Goal: Navigation & Orientation: Find specific page/section

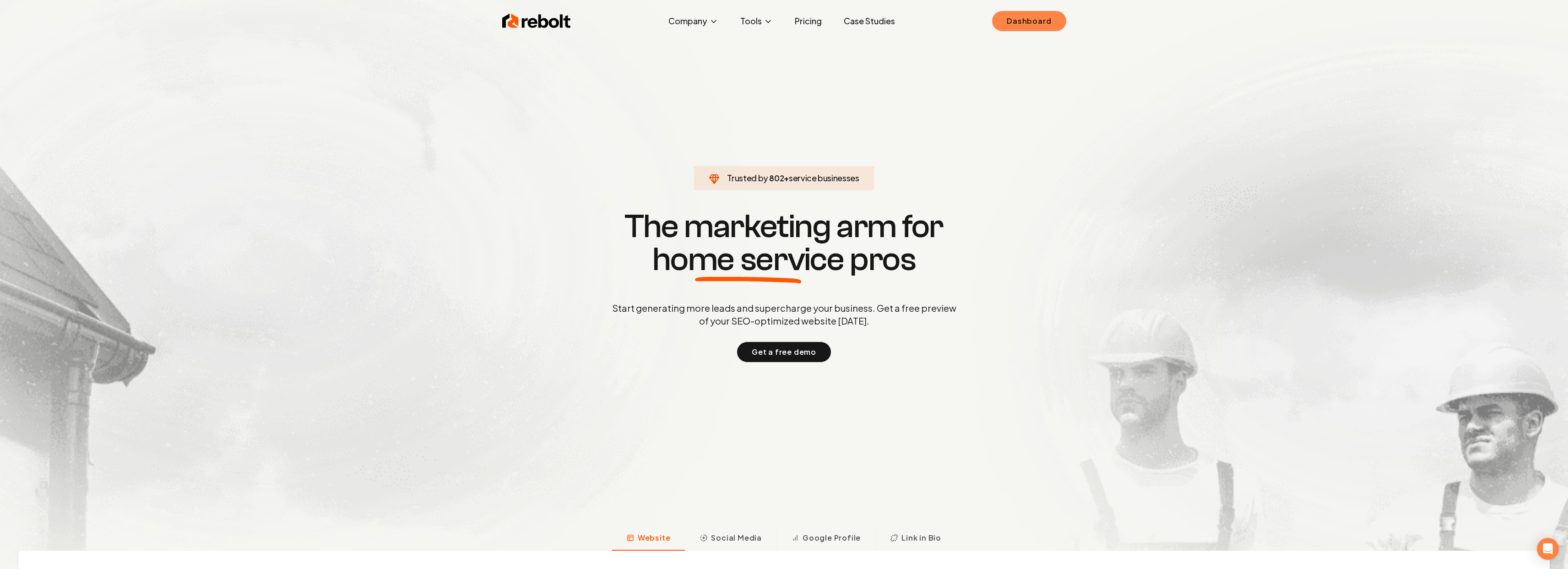
click at [1008, 17] on link "Dashboard" at bounding box center [1029, 21] width 74 height 20
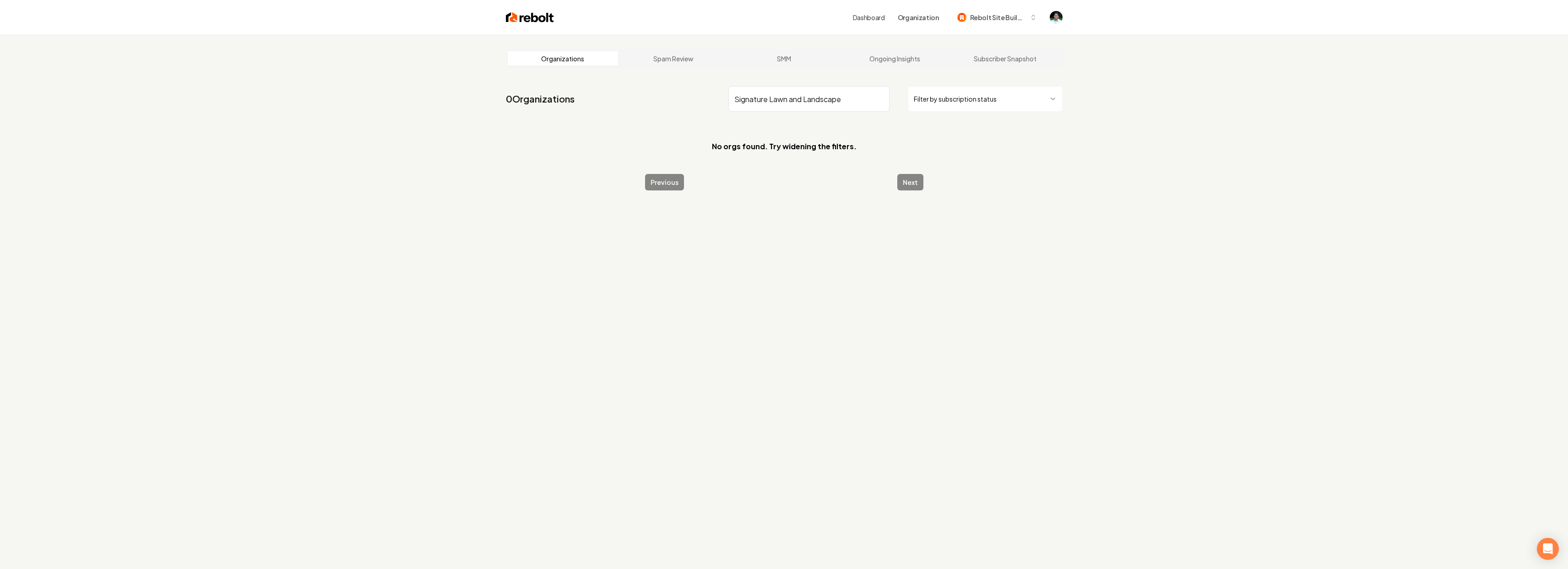
drag, startPoint x: 770, startPoint y: 99, endPoint x: 893, endPoint y: 102, distance: 123.0
click at [893, 102] on div "Signature Lawn and Landscape Filter by subscription status" at bounding box center [895, 99] width 334 height 26
type input "Signature"
click at [826, 100] on input "Signature" at bounding box center [809, 99] width 161 height 26
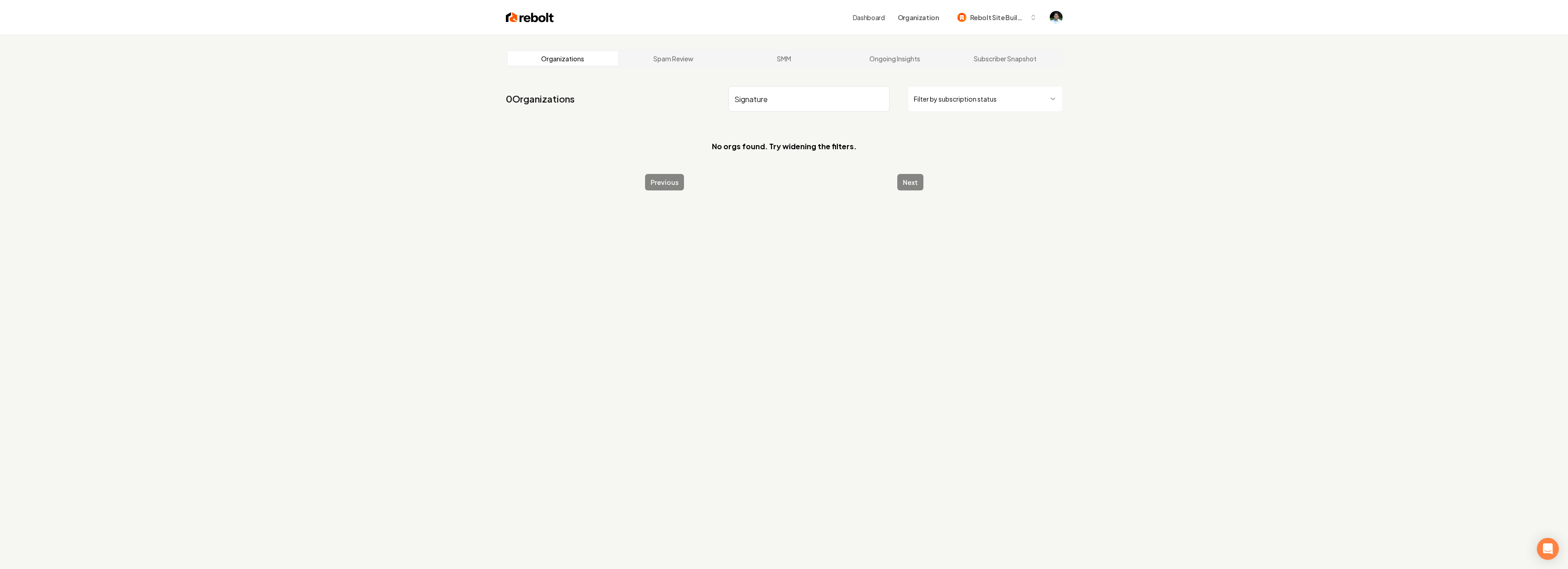
click at [826, 100] on input "Signature" at bounding box center [809, 99] width 161 height 26
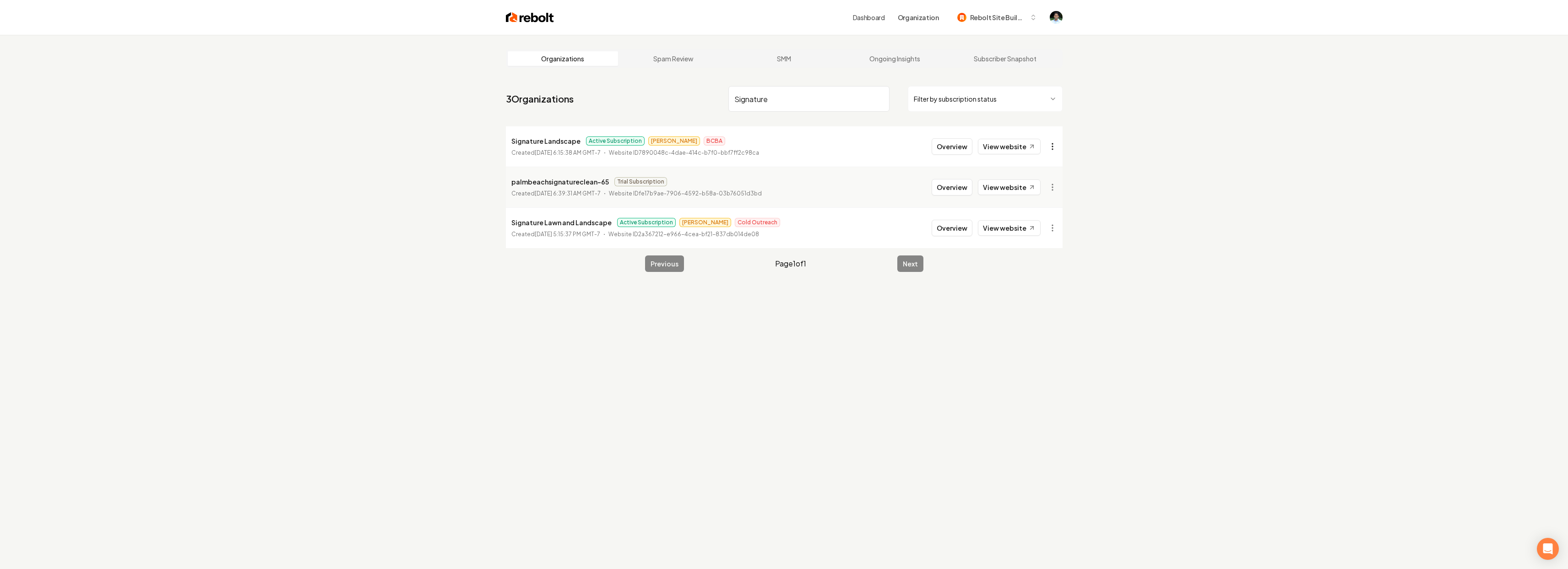
type input "Signature"
click at [1056, 149] on html "Dashboard Organization Rebolt Site Builder Organizations Spam Review SMM Ongoin…" at bounding box center [784, 284] width 1568 height 569
click at [1023, 238] on link "View in Stripe" at bounding box center [1030, 240] width 59 height 14
click at [1056, 228] on html "Dashboard Organization Rebolt Site Builder Organizations Spam Review SMM Ongoin…" at bounding box center [784, 284] width 1568 height 569
click at [1045, 326] on link "View in Stripe" at bounding box center [1030, 321] width 59 height 14
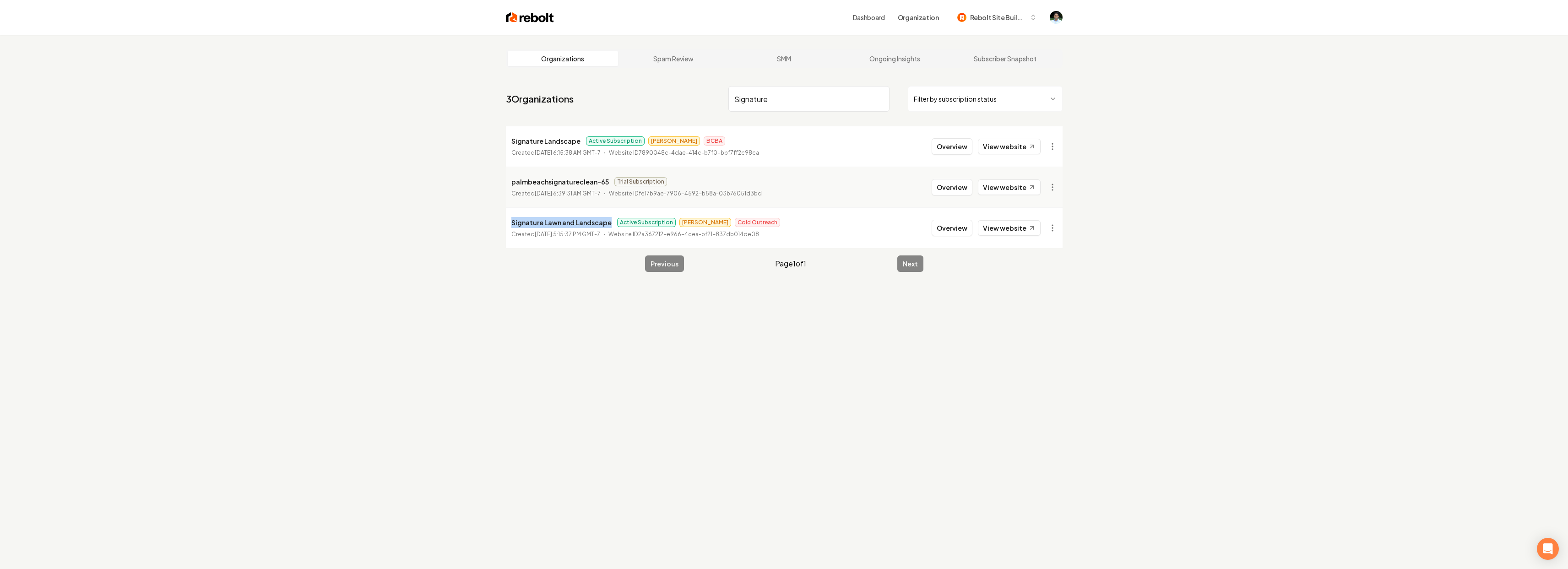
drag, startPoint x: 606, startPoint y: 222, endPoint x: 503, endPoint y: 218, distance: 103.1
click at [503, 218] on main "Organizations Spam Review SMM Ongoing Insights Subscriber Snapshot 3 Organizati…" at bounding box center [784, 160] width 586 height 252
copy p "Signature Lawn and Landscape"
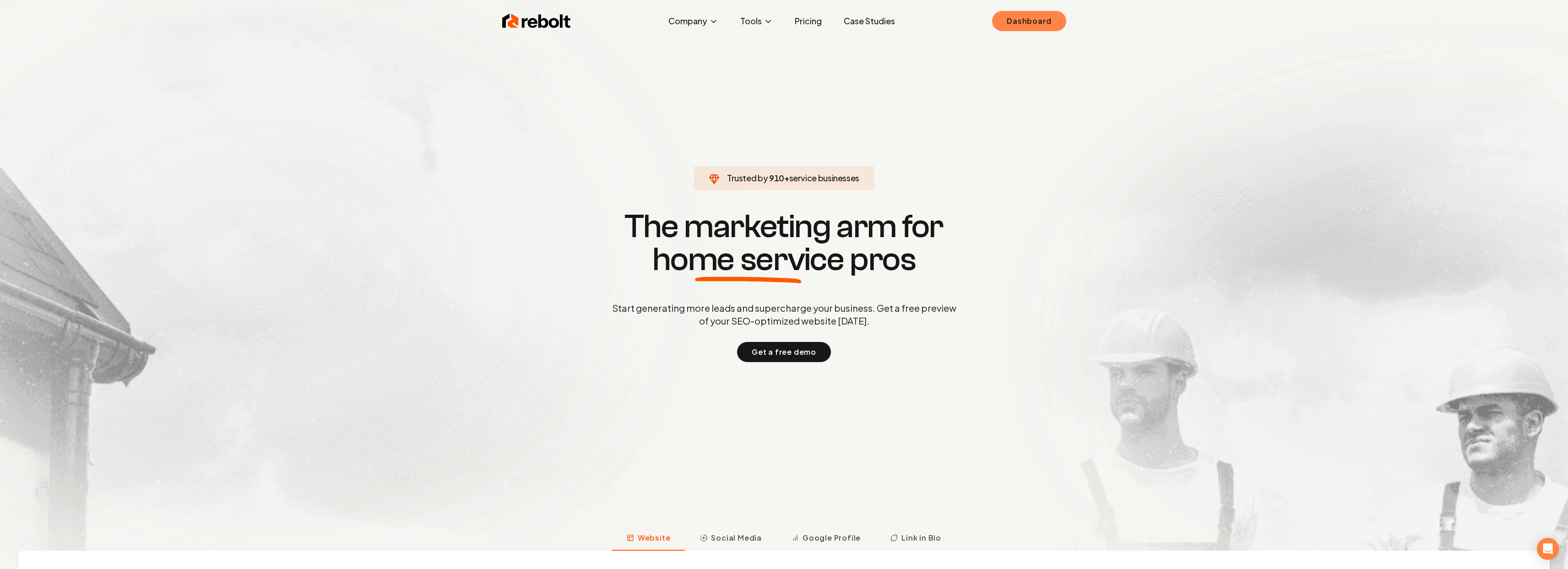
click at [1003, 16] on link "Dashboard" at bounding box center [1029, 21] width 74 height 20
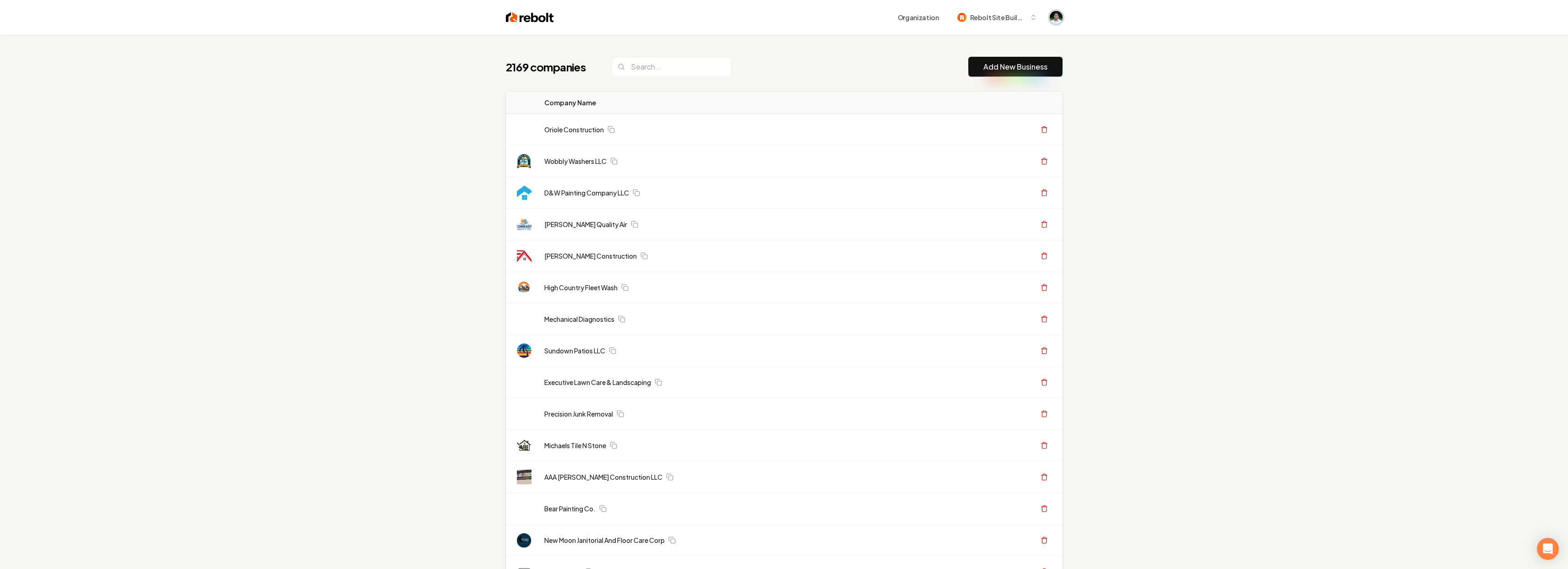
click at [1053, 18] on img "Open user button" at bounding box center [1057, 18] width 13 height 13
click at [1009, 63] on icon "User button popover" at bounding box center [1009, 63] width 6 height 6
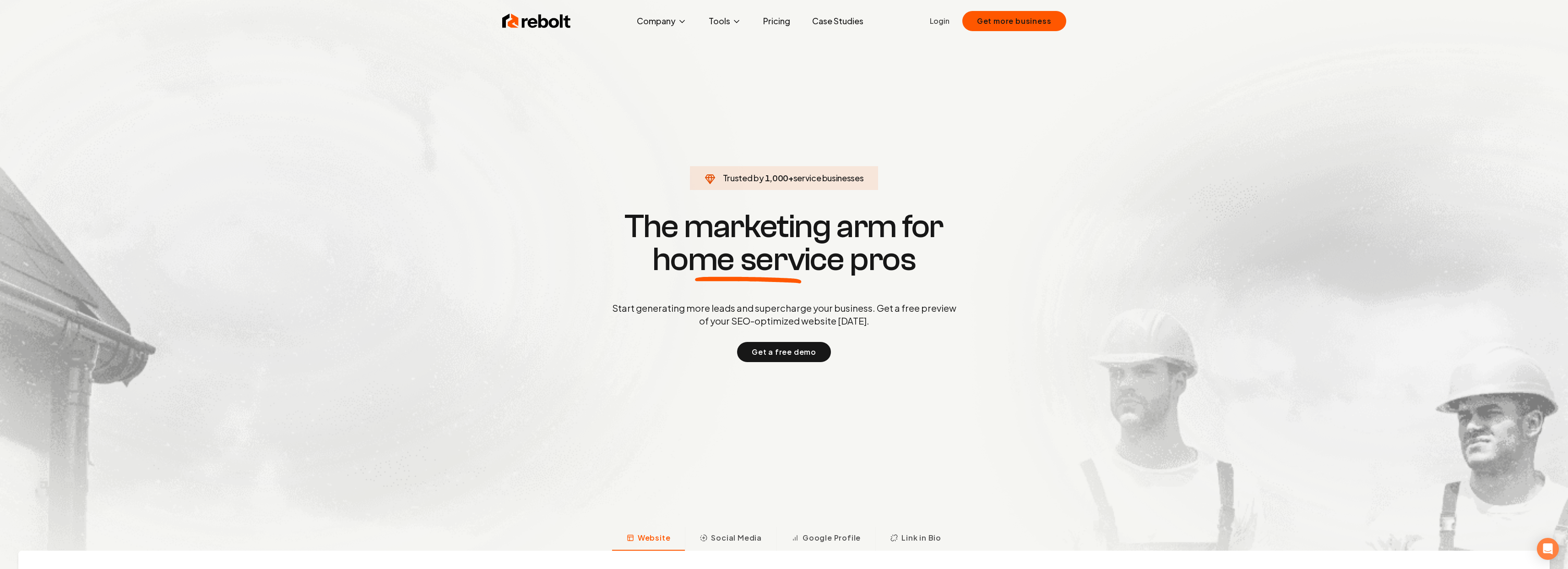
click at [946, 21] on link "Login" at bounding box center [940, 21] width 20 height 11
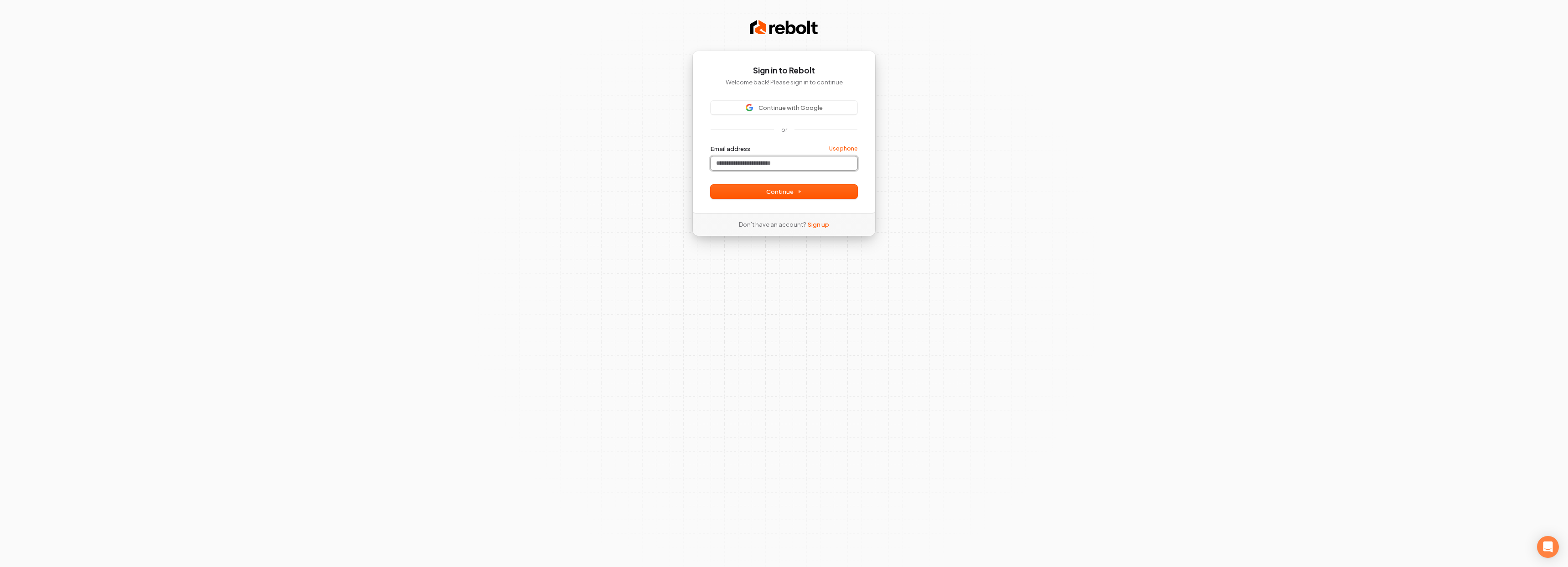
click at [772, 165] on input "Email address" at bounding box center [784, 163] width 147 height 14
click at [855, 193] on button "Continue" at bounding box center [784, 191] width 147 height 14
type input "**********"
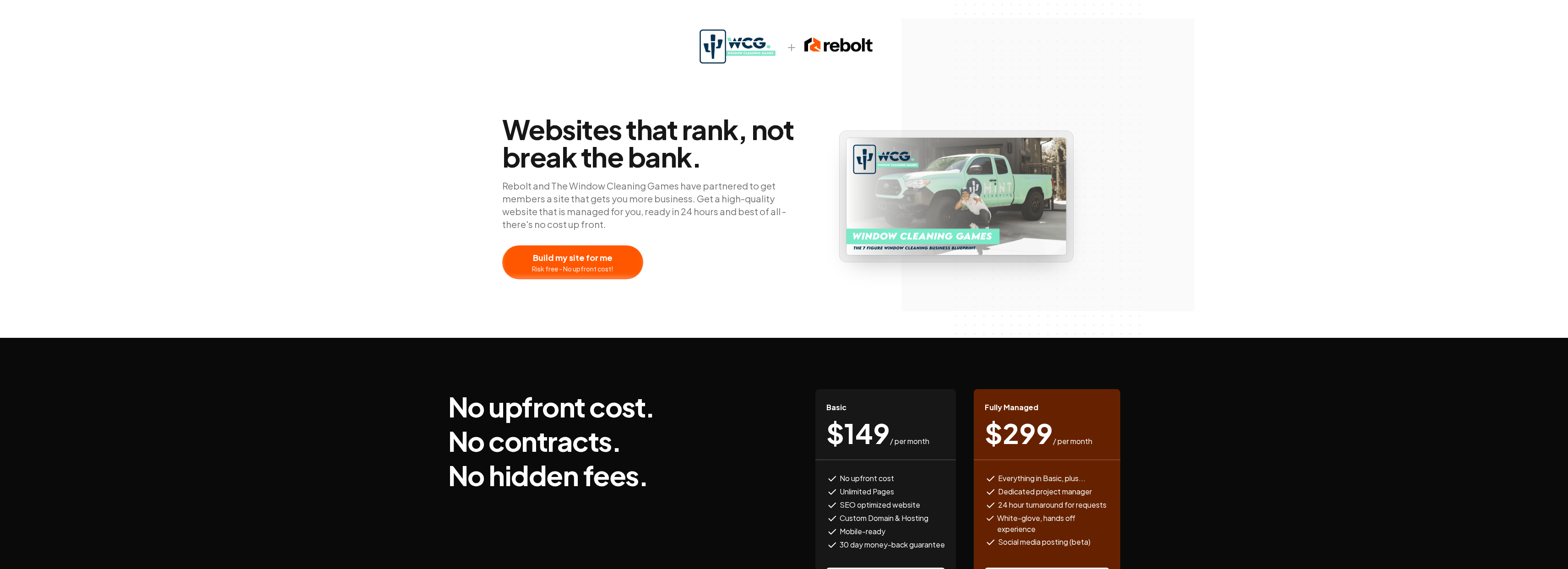
click at [598, 258] on div at bounding box center [572, 262] width 140 height 33
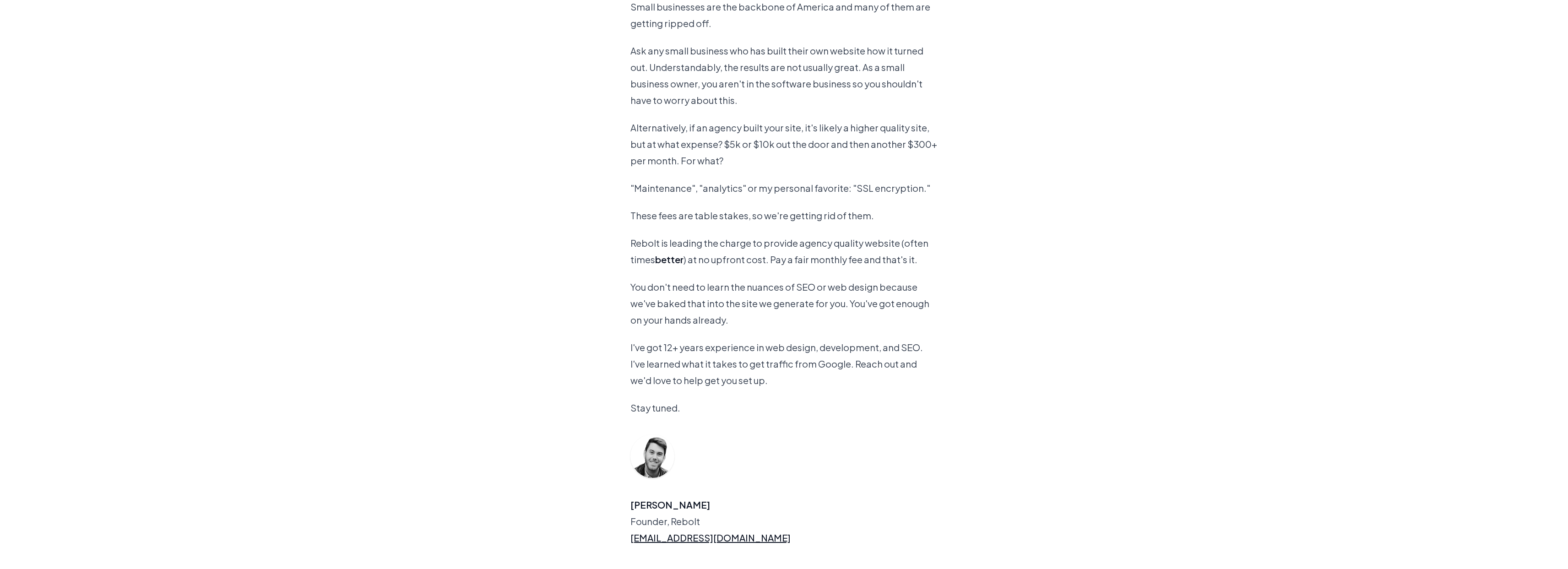
scroll to position [735, 0]
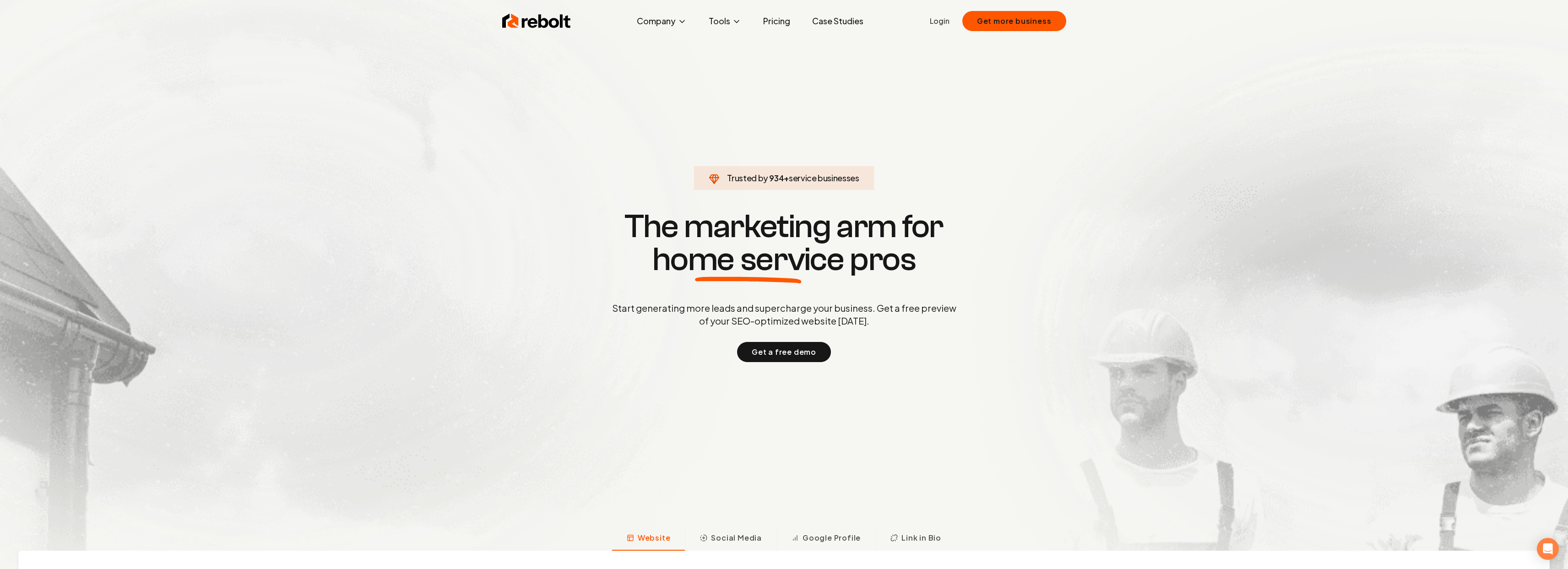
click at [948, 19] on link "Login" at bounding box center [940, 21] width 20 height 11
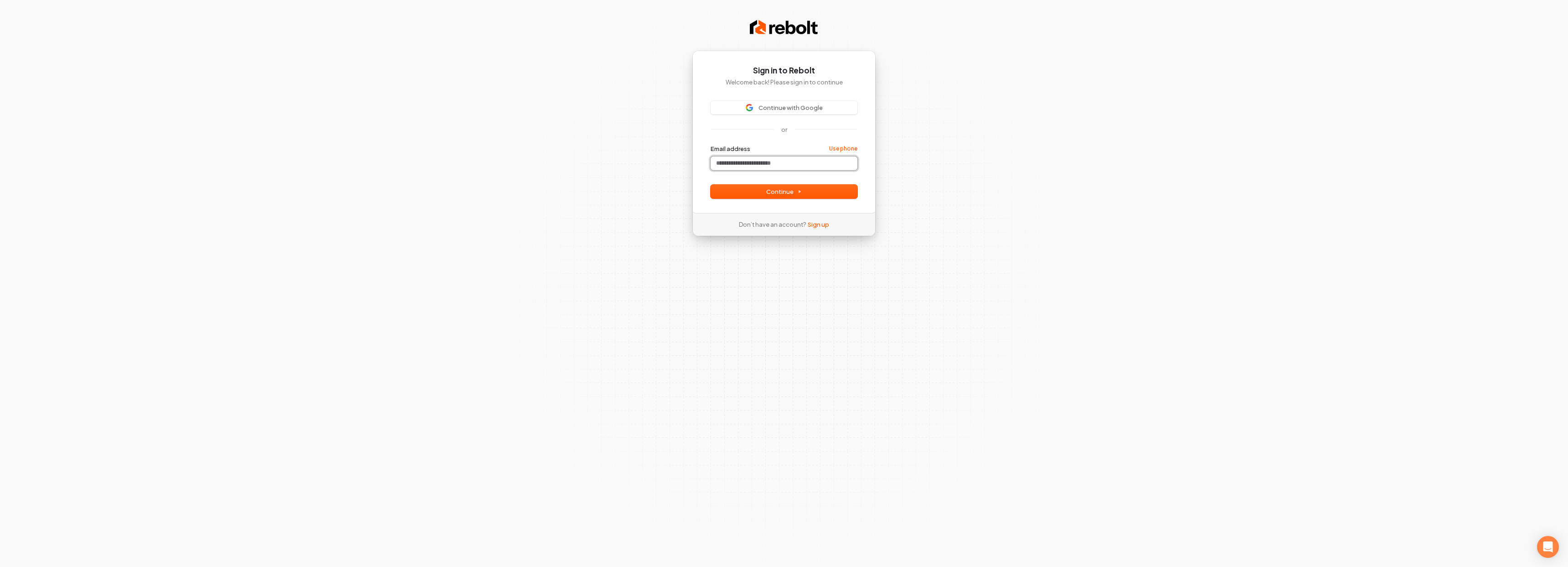
click at [752, 162] on input "Email address" at bounding box center [784, 163] width 147 height 14
click at [710, 145] on button "submit" at bounding box center [710, 145] width 0 height 0
type input "**********"
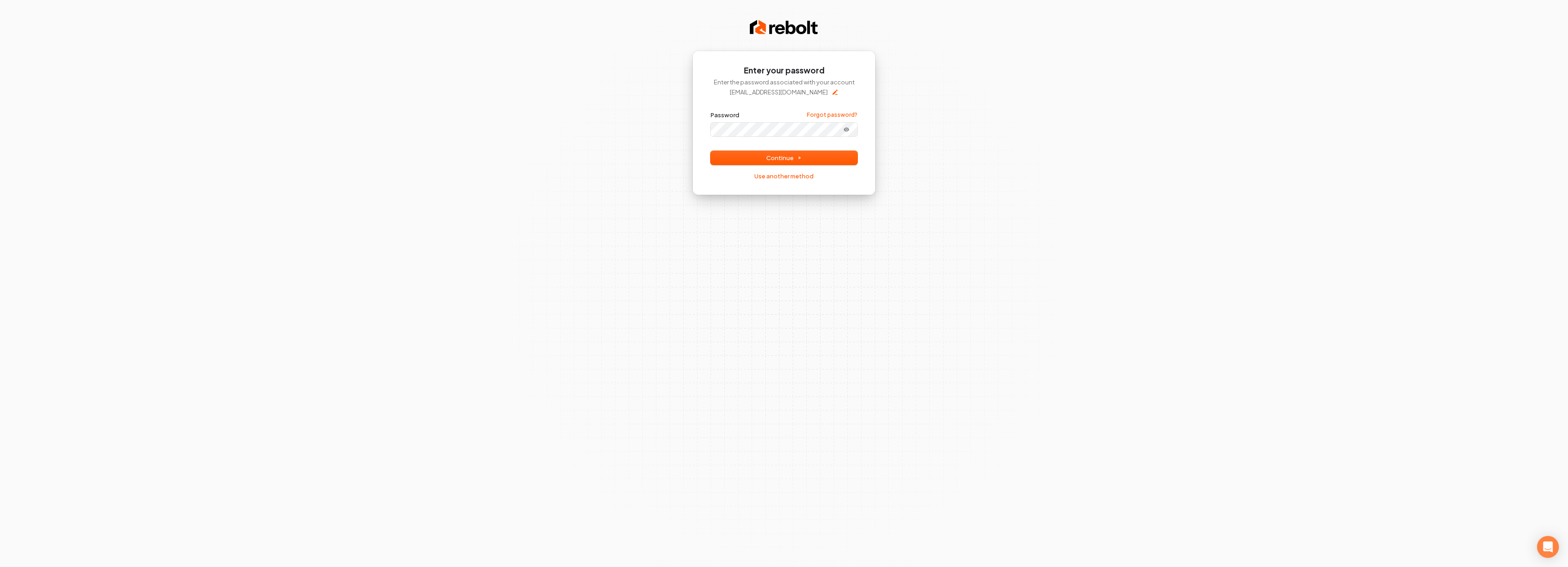
click at [870, 172] on div "**********" at bounding box center [784, 122] width 184 height 144
click at [699, 145] on div "**********" at bounding box center [784, 122] width 184 height 144
click at [729, 162] on button "Continue" at bounding box center [784, 157] width 147 height 14
